Goal: Task Accomplishment & Management: Use online tool/utility

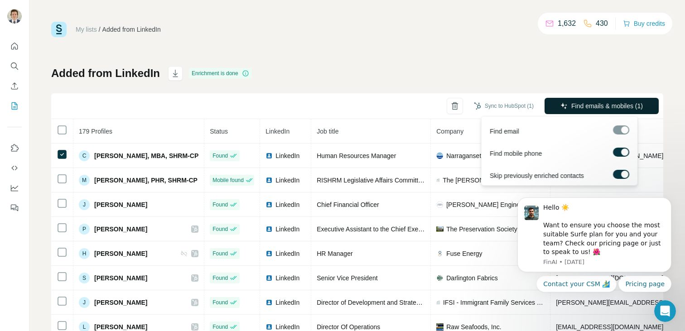
click at [562, 101] on button "Find emails & mobiles (1)" at bounding box center [601, 106] width 114 height 16
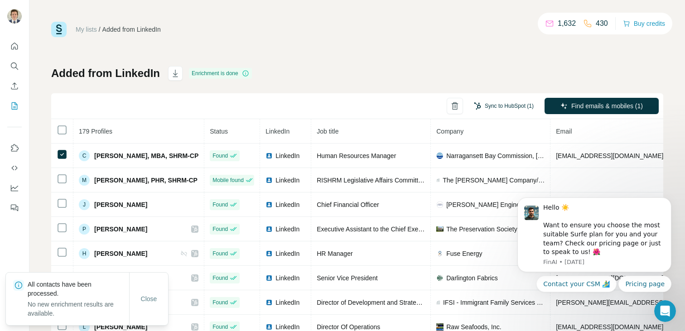
click at [484, 103] on button "Sync to HubSpot (1)" at bounding box center [503, 106] width 72 height 14
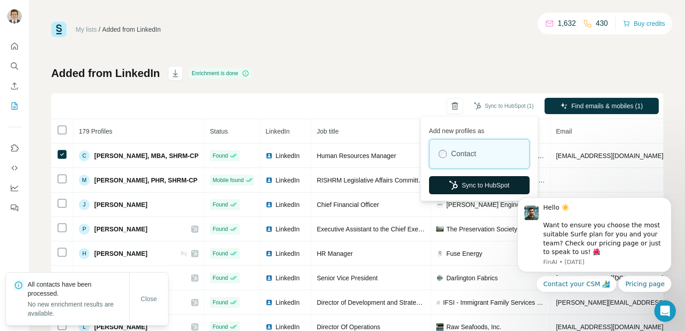
click at [472, 181] on button "Sync to HubSpot" at bounding box center [479, 185] width 101 height 18
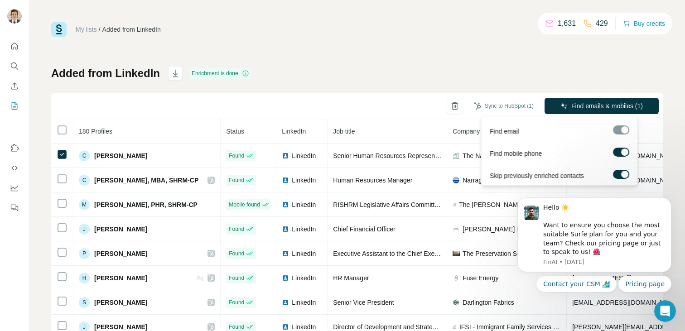
click at [604, 96] on div "Sync to HubSpot (1) Find emails & mobiles (1)" at bounding box center [357, 106] width 612 height 26
click at [601, 99] on button "Find emails & mobiles (1)" at bounding box center [601, 106] width 114 height 16
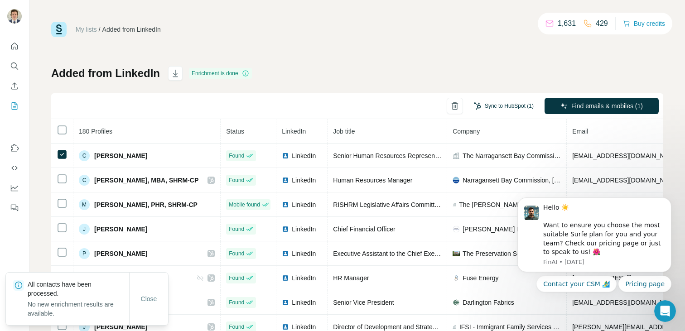
click at [504, 109] on button "Sync to HubSpot (1)" at bounding box center [503, 106] width 72 height 14
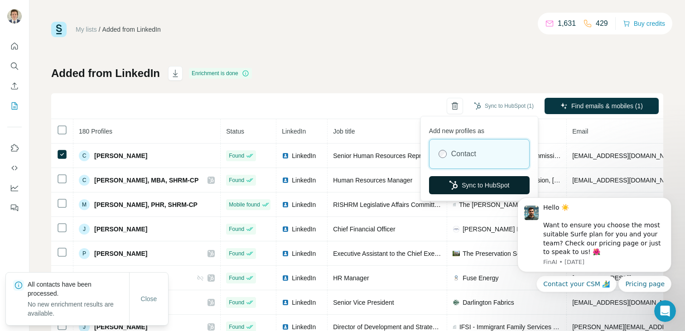
click at [498, 182] on button "Sync to HubSpot" at bounding box center [479, 185] width 101 height 18
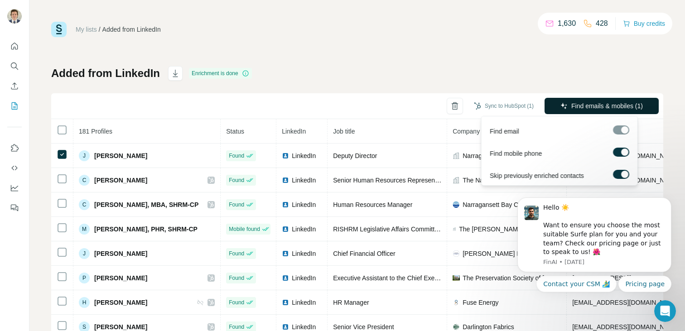
click at [572, 102] on span "Find emails & mobiles (1)" at bounding box center [607, 105] width 72 height 9
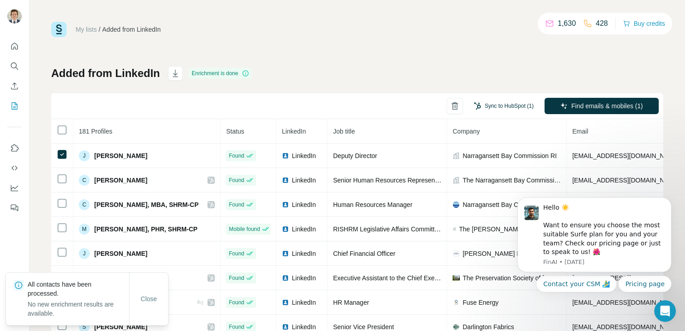
click at [491, 108] on button "Sync to HubSpot (1)" at bounding box center [503, 106] width 72 height 14
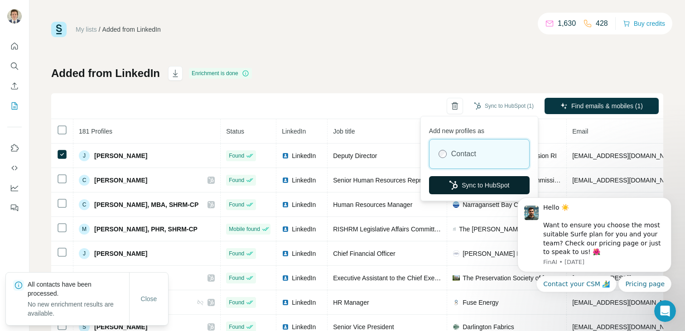
click at [465, 181] on button "Sync to HubSpot" at bounding box center [479, 185] width 101 height 18
